Goal: Task Accomplishment & Management: Use online tool/utility

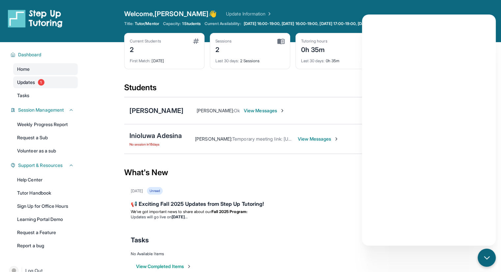
click at [26, 85] on span "Updates" at bounding box center [26, 82] width 18 height 7
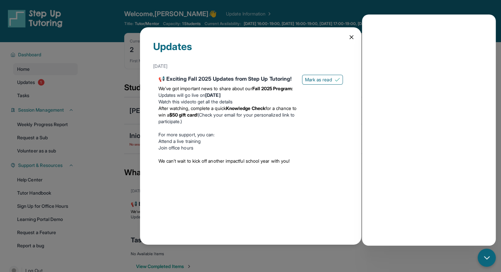
click at [94, 88] on div "Updates [DATE] 📢 Exciting Fall 2025 Updates from Step Up Tutoring! We’ve got im…" at bounding box center [250, 136] width 501 height 272
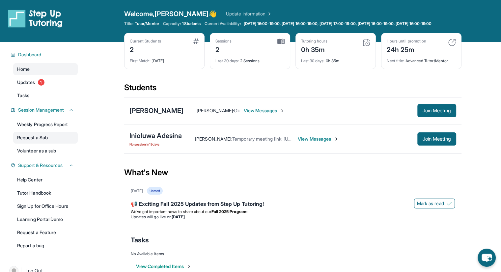
click at [34, 137] on link "Request a Sub" at bounding box center [45, 138] width 65 height 12
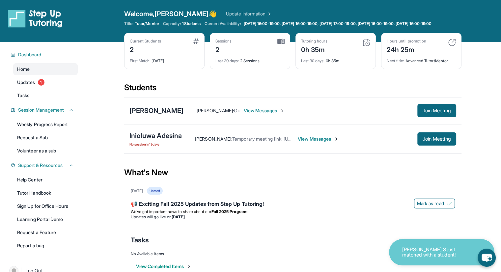
click at [406, 259] on div "Abraham S just matched with a student!" at bounding box center [441, 252] width 105 height 26
click at [408, 248] on p "Abraham S just matched with a student!" at bounding box center [435, 252] width 66 height 11
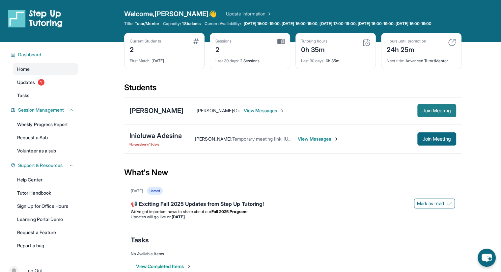
click at [434, 113] on span "Join Meeting" at bounding box center [437, 111] width 28 height 4
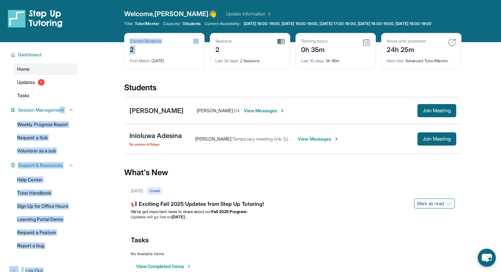
drag, startPoint x: 60, startPoint y: 110, endPoint x: 102, endPoint y: 67, distance: 59.6
click at [102, 67] on div "Open sidebar Welcome, Ethan 👋 Update Information Title: Tutor/Mentor Capacity: …" at bounding box center [250, 143] width 501 height 286
click at [146, 54] on div "2" at bounding box center [145, 49] width 31 height 11
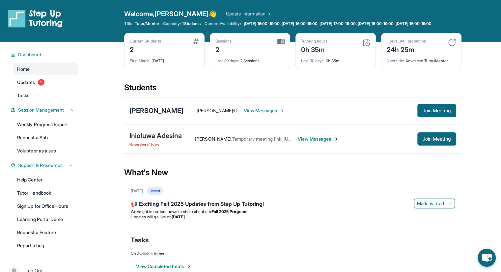
click at [194, 44] on img at bounding box center [196, 41] width 6 height 5
click at [33, 178] on div "Dashboard Home Updates 1 Tasks Session Management Weekly Progress Report Reques…" at bounding box center [42, 149] width 84 height 215
click at [29, 183] on link "Help Center" at bounding box center [45, 180] width 65 height 12
click at [419, 115] on button "Join Meeting" at bounding box center [436, 110] width 39 height 13
click at [447, 113] on span "Join Meeting" at bounding box center [437, 111] width 28 height 4
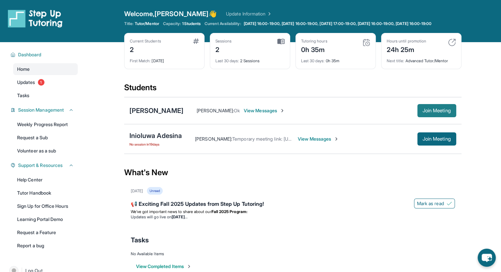
click at [431, 113] on span "Join Meeting" at bounding box center [437, 111] width 28 height 4
click at [435, 111] on button "Join Meeting" at bounding box center [436, 110] width 39 height 13
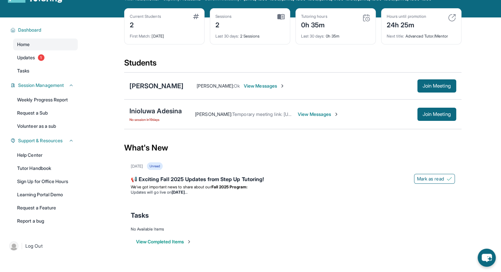
scroll to position [47, 0]
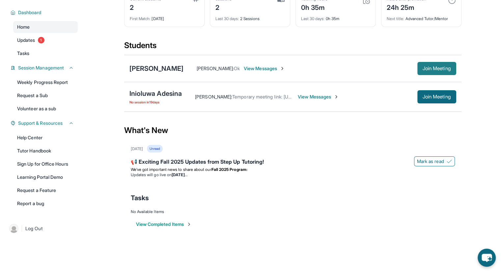
click at [445, 68] on span "Join Meeting" at bounding box center [437, 69] width 28 height 4
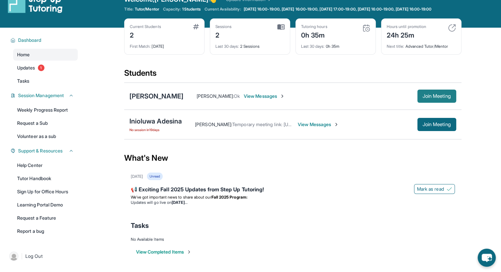
drag, startPoint x: 430, startPoint y: 102, endPoint x: 431, endPoint y: 106, distance: 4.0
click at [431, 103] on button "Join Meeting" at bounding box center [436, 96] width 39 height 13
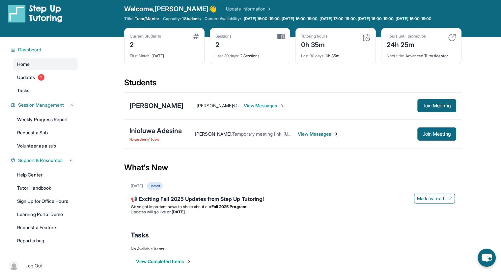
scroll to position [0, 0]
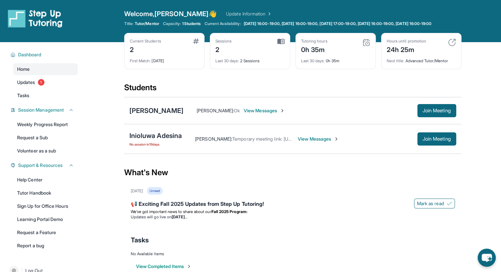
click at [226, 15] on link "Update Information" at bounding box center [249, 14] width 46 height 7
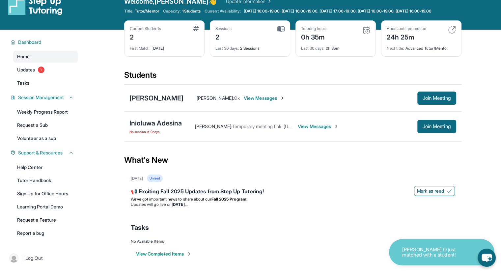
scroll to position [33, 0]
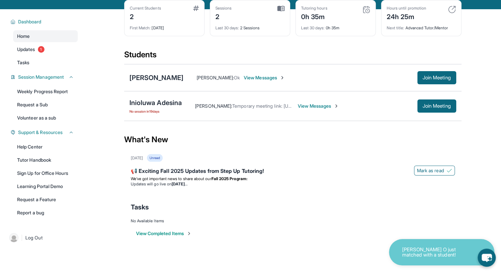
drag, startPoint x: 429, startPoint y: 248, endPoint x: 417, endPoint y: 243, distance: 12.7
click at [428, 248] on p "[PERSON_NAME] O just matched with a student!" at bounding box center [435, 252] width 66 height 11
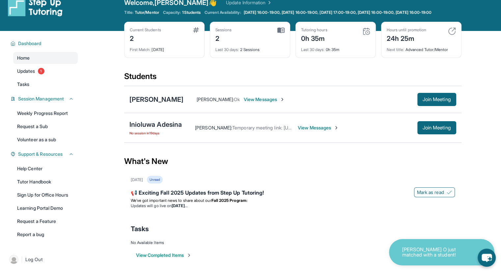
scroll to position [0, 0]
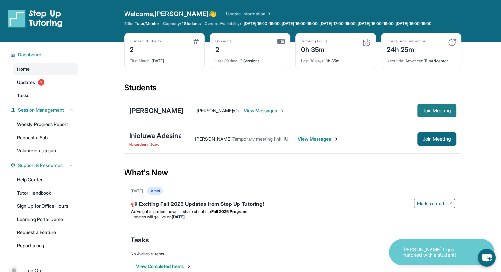
click at [431, 113] on span "Join Meeting" at bounding box center [437, 111] width 28 height 4
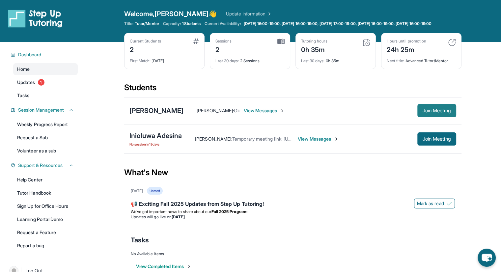
click at [444, 111] on button "Join Meeting" at bounding box center [436, 110] width 39 height 13
click at [431, 113] on span "Join Meeting" at bounding box center [437, 111] width 28 height 4
click at [26, 88] on link "Updates 1" at bounding box center [45, 82] width 65 height 12
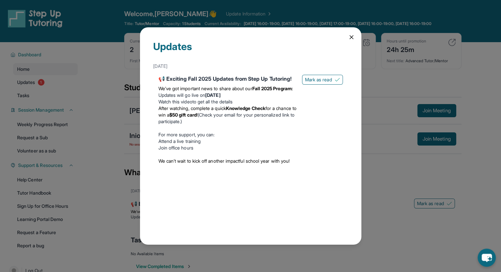
click at [468, 203] on div "Updates August 27th 📢 Exciting Fall 2025 Updates from Step Up Tutoring! We’ve g…" at bounding box center [250, 136] width 501 height 272
